Goal: Task Accomplishment & Management: Manage account settings

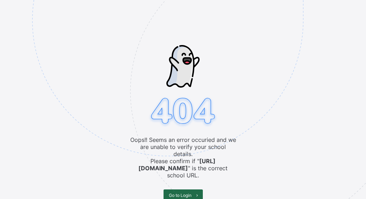
click at [183, 192] on span "Go to Login" at bounding box center [180, 194] width 23 height 5
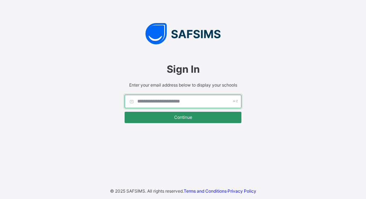
click at [173, 102] on input "text" at bounding box center [183, 101] width 117 height 13
click at [201, 99] on input "text" at bounding box center [183, 101] width 117 height 13
click at [206, 103] on input "text" at bounding box center [183, 101] width 117 height 13
type input "**********"
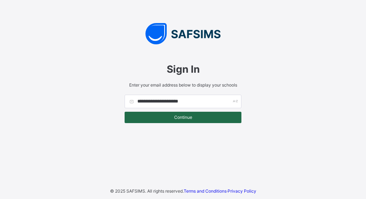
click at [208, 116] on span "Continue" at bounding box center [183, 116] width 106 height 5
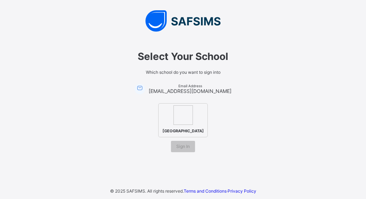
click at [187, 121] on img at bounding box center [183, 114] width 19 height 19
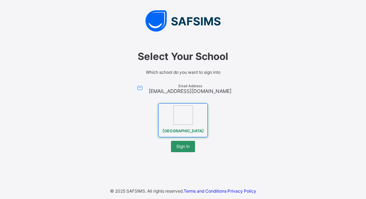
click at [187, 130] on span "[GEOGRAPHIC_DATA]" at bounding box center [183, 131] width 45 height 9
click at [187, 146] on div "Sign In" at bounding box center [183, 146] width 24 height 11
